Goal: Entertainment & Leisure: Browse casually

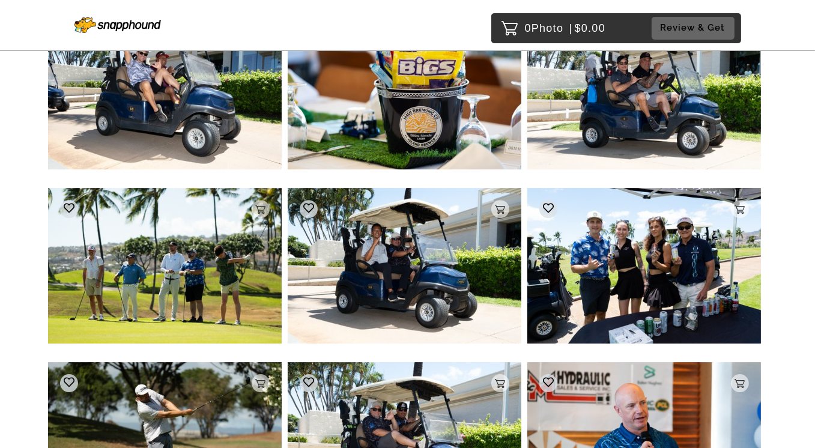
scroll to position [4723, 0]
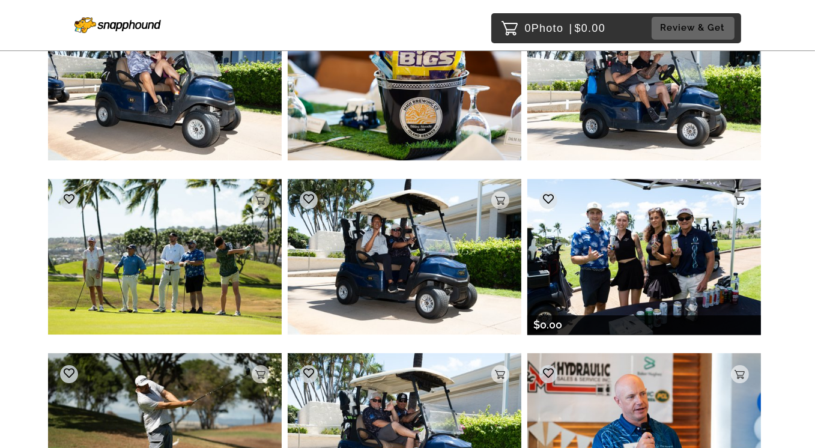
click at [614, 271] on img at bounding box center [643, 257] width 233 height 156
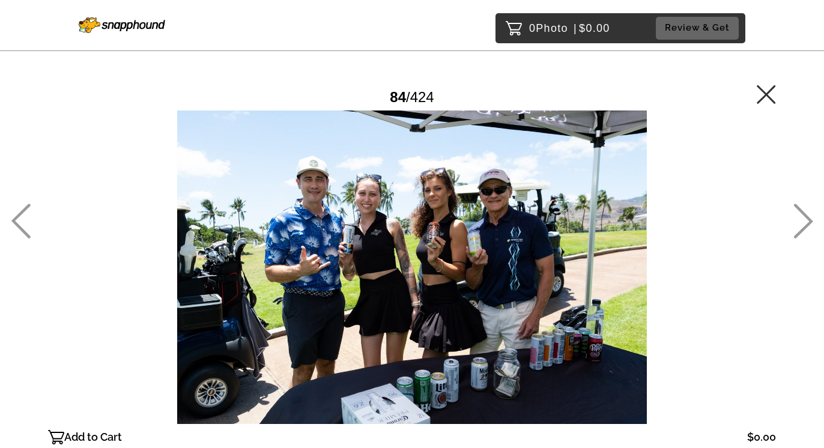
click at [750, 91] on icon at bounding box center [765, 94] width 19 height 19
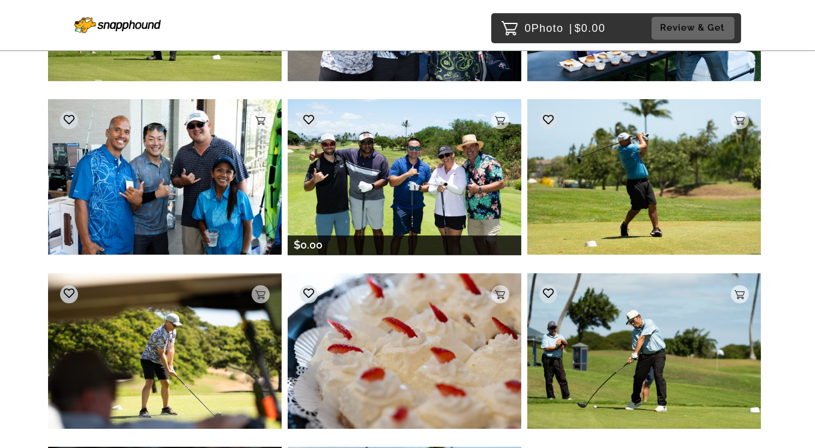
scroll to position [10558, 0]
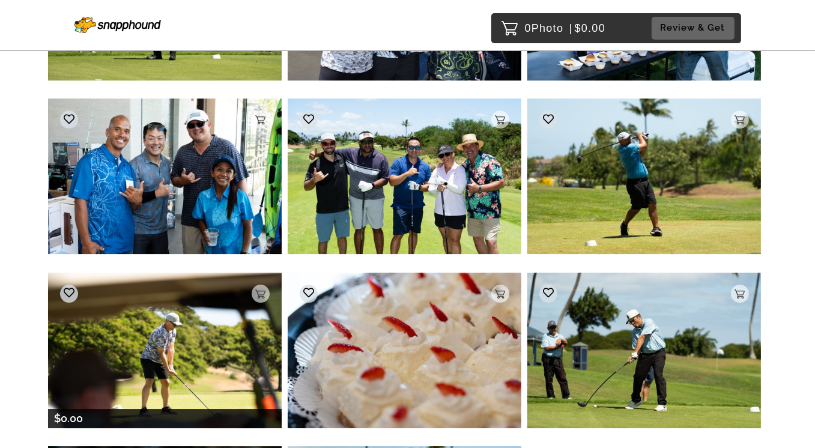
click at [175, 343] on img at bounding box center [164, 350] width 233 height 155
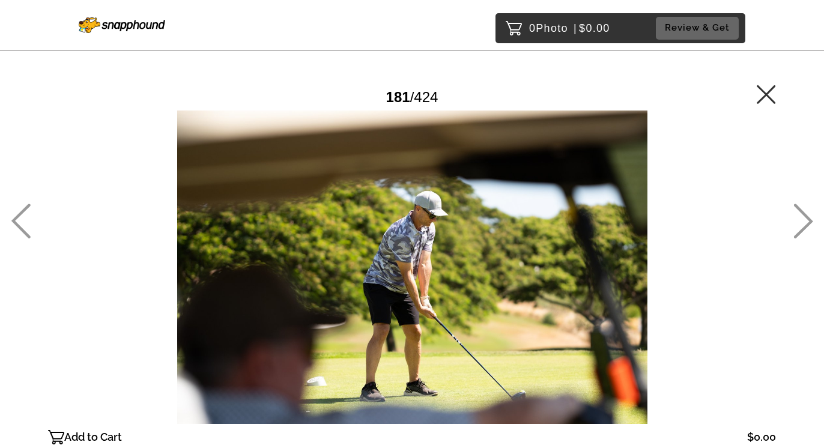
click at [750, 94] on icon at bounding box center [765, 94] width 19 height 19
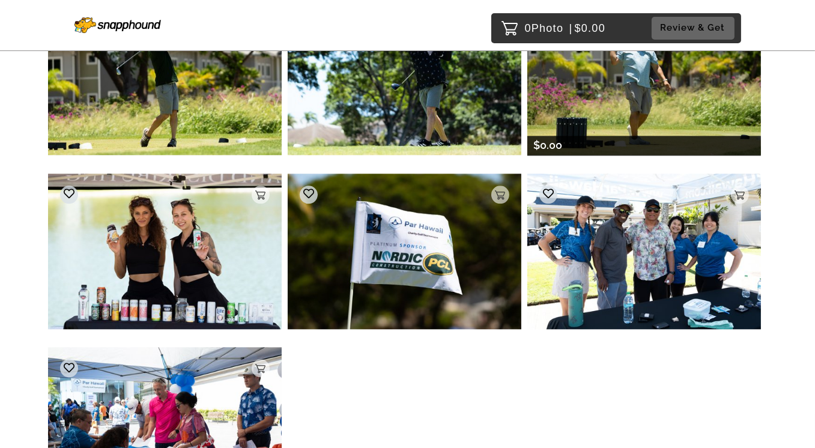
scroll to position [15026, 0]
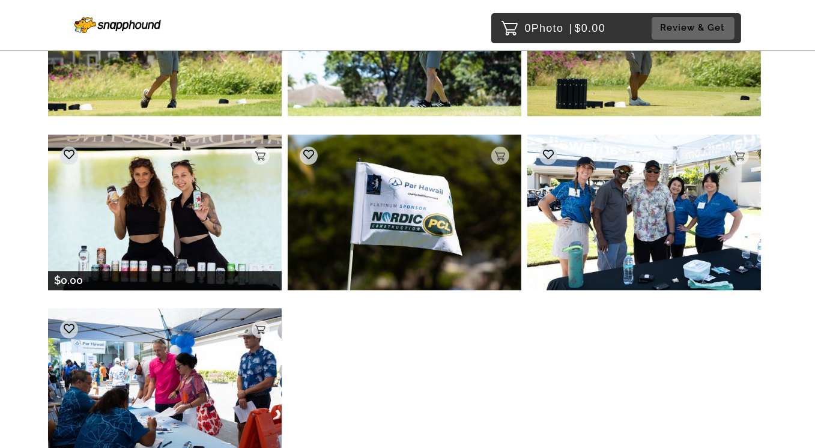
click at [210, 205] on img at bounding box center [164, 211] width 233 height 155
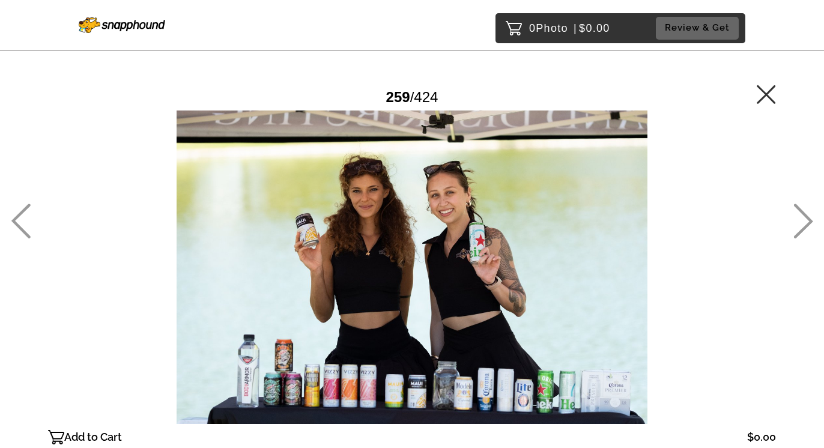
click at [750, 92] on icon at bounding box center [765, 94] width 19 height 19
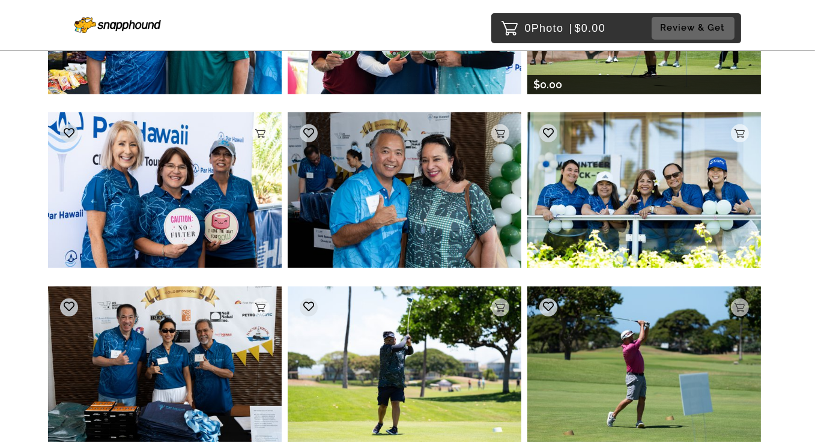
scroll to position [17810, 0]
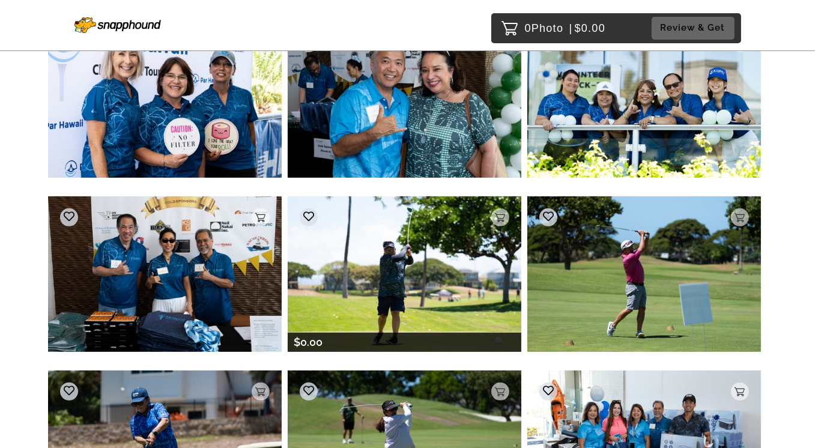
click at [388, 298] on img at bounding box center [404, 273] width 233 height 155
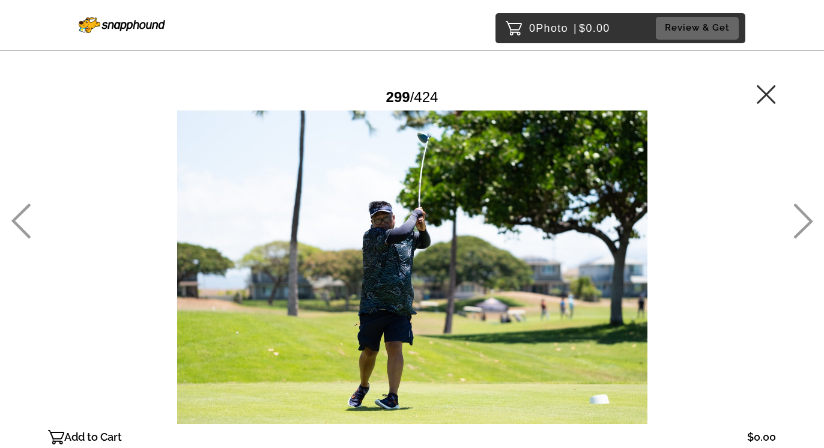
click at [750, 105] on link at bounding box center [765, 100] width 19 height 13
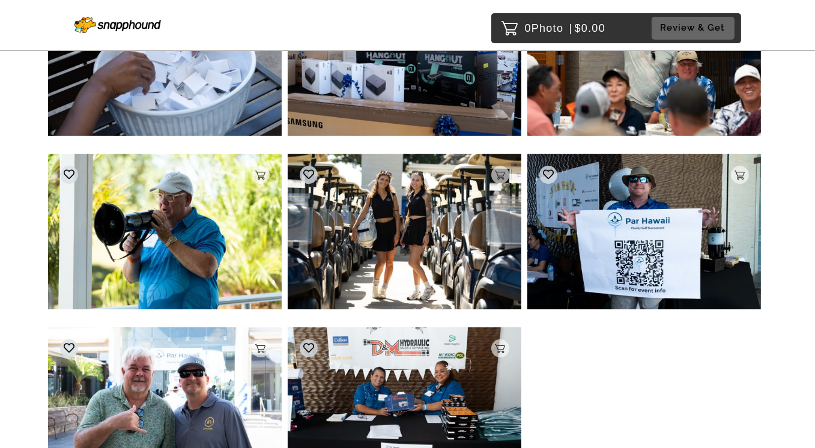
scroll to position [22181, 0]
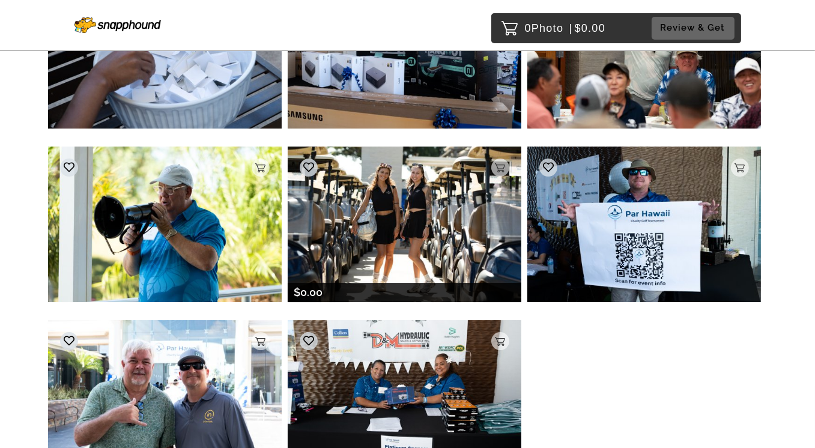
click at [403, 220] on img at bounding box center [404, 223] width 233 height 155
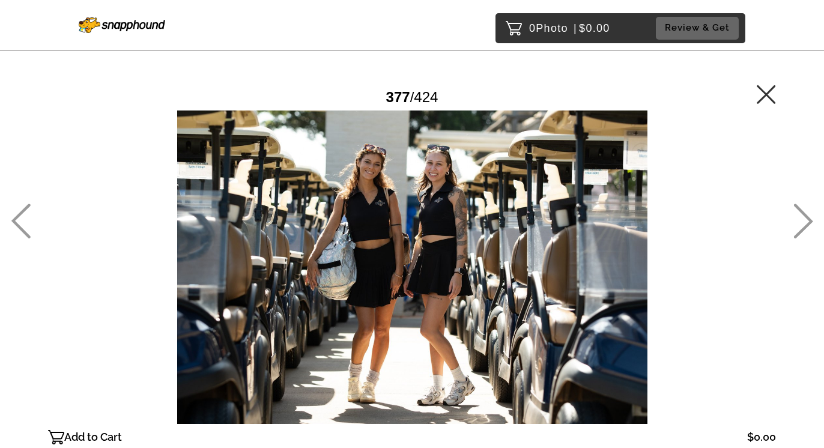
click at [750, 95] on icon at bounding box center [765, 94] width 19 height 19
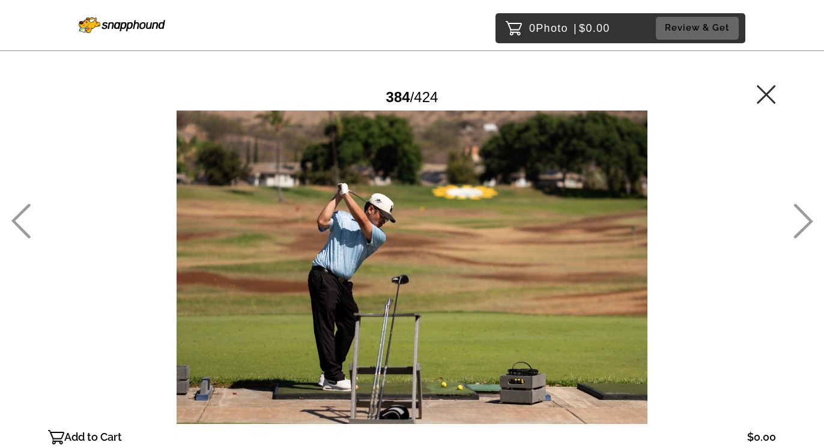
drag, startPoint x: 767, startPoint y: 97, endPoint x: 455, endPoint y: 17, distance: 322.0
click at [750, 97] on icon at bounding box center [765, 94] width 19 height 19
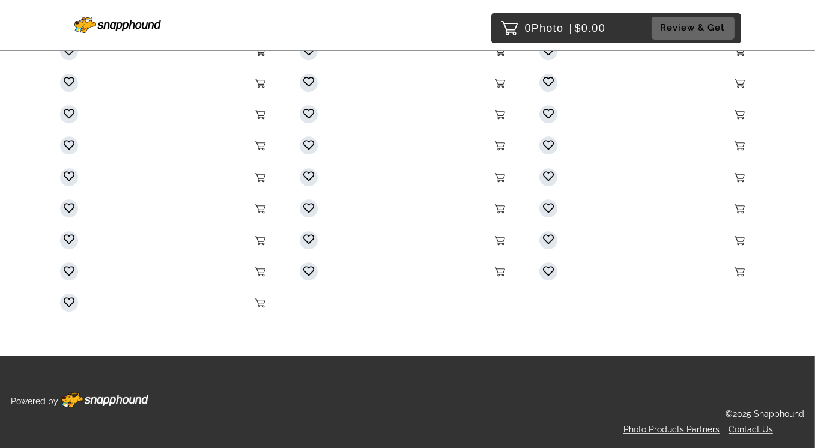
scroll to position [25349, 0]
